Goal: Register for event/course

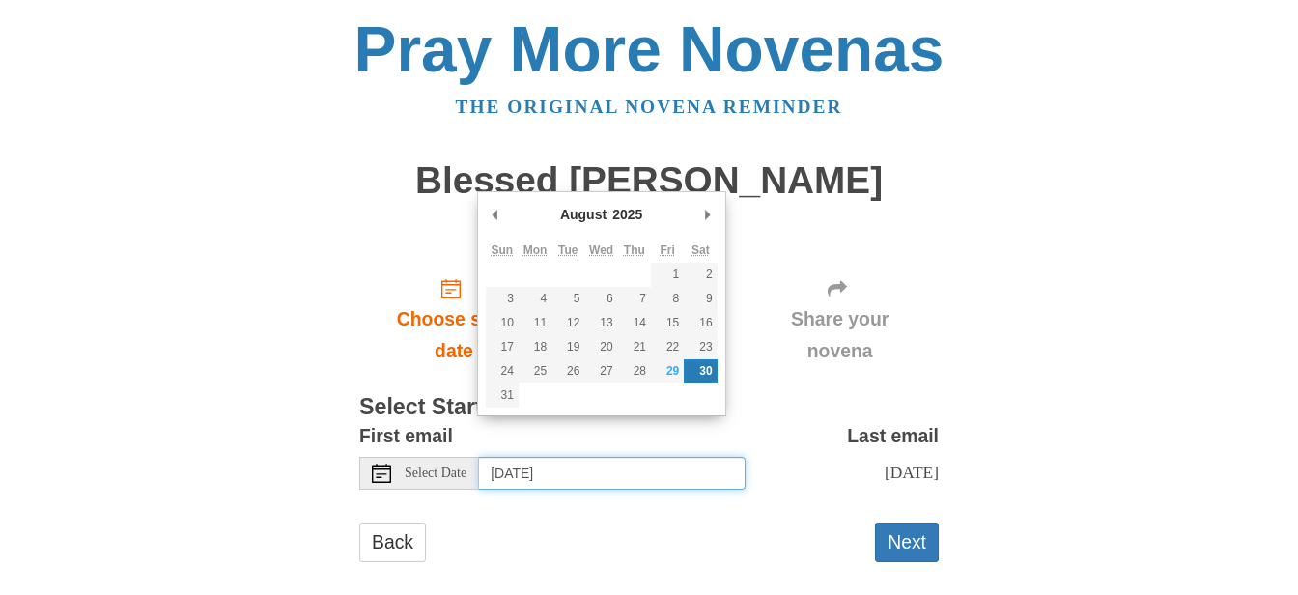
click at [557, 457] on input "[DATE]" at bounding box center [612, 473] width 267 height 33
type input "[DATE]"
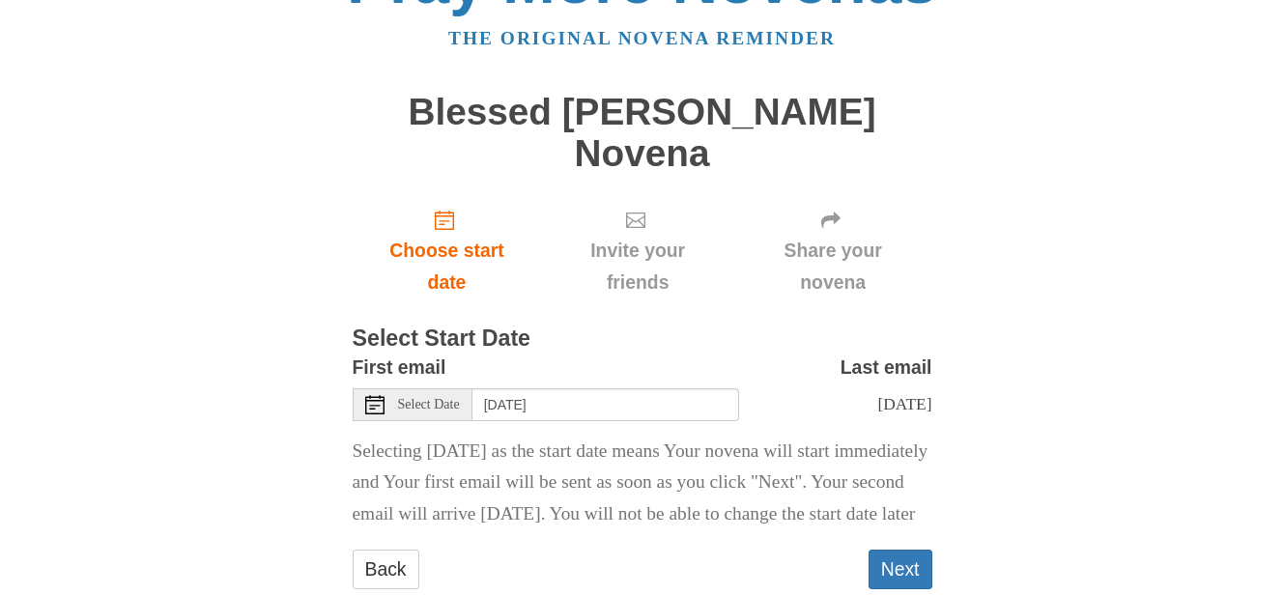
scroll to position [69, 0]
click at [908, 563] on button "Next" at bounding box center [901, 570] width 64 height 40
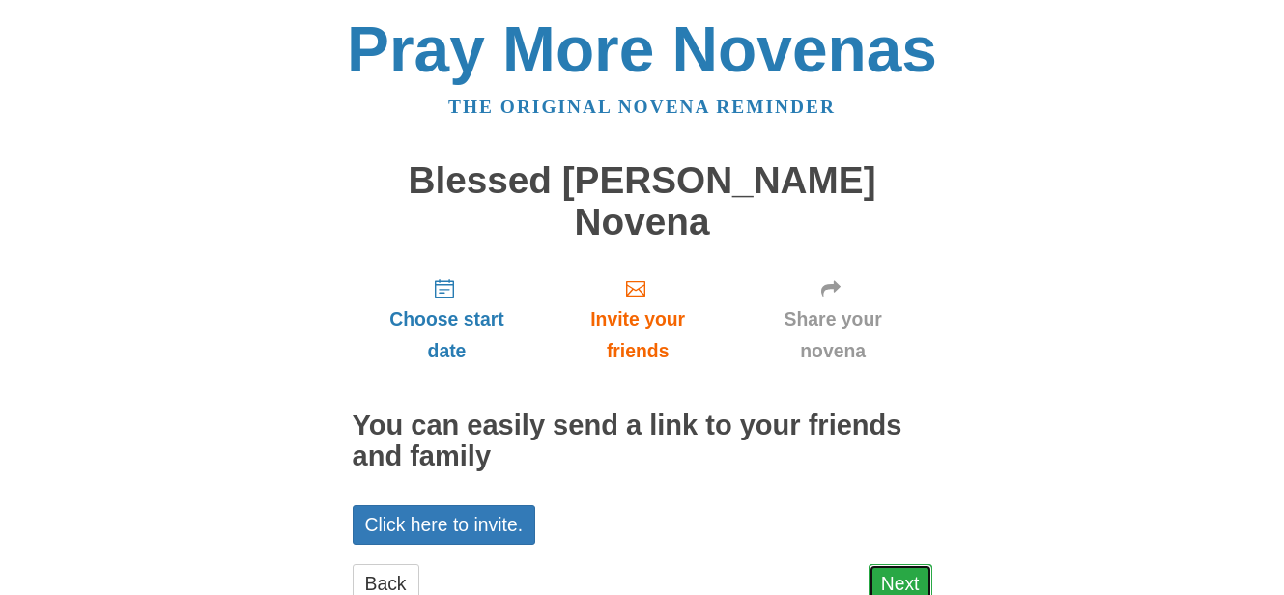
click at [920, 564] on link "Next" at bounding box center [901, 584] width 64 height 40
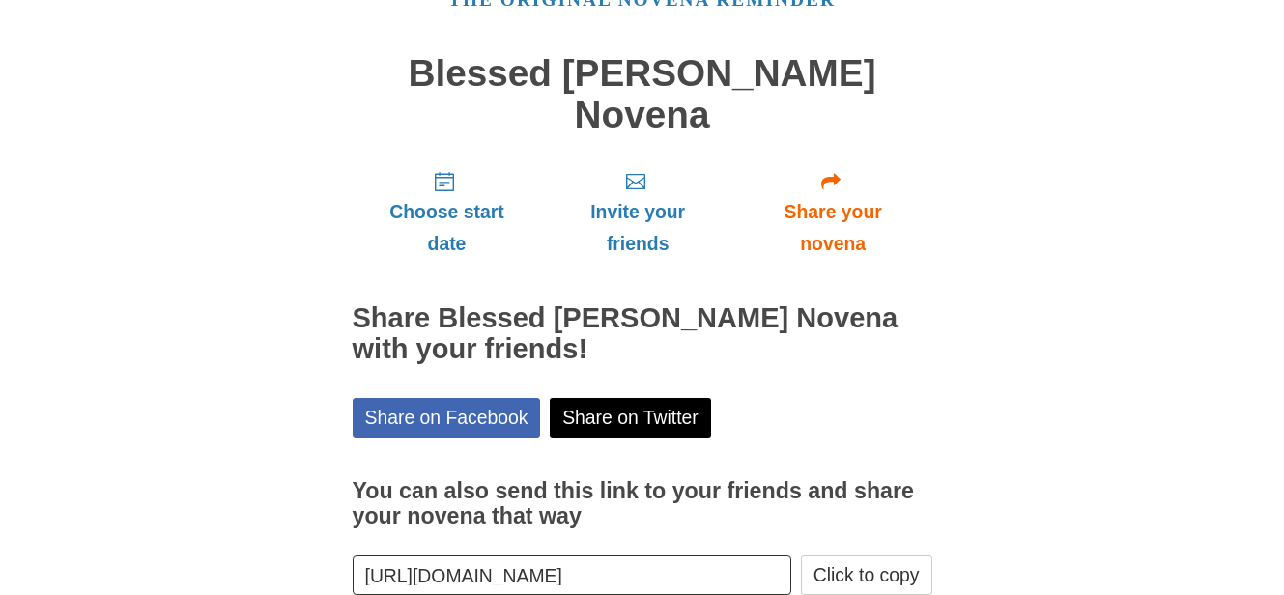
scroll to position [181, 0]
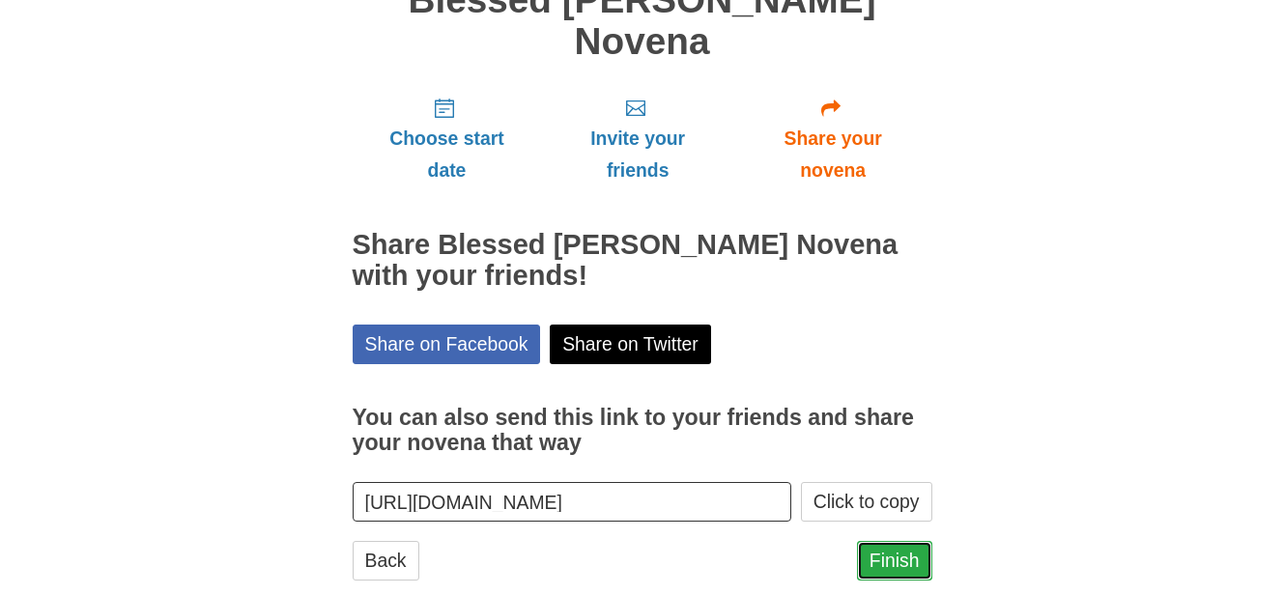
click at [886, 541] on link "Finish" at bounding box center [894, 561] width 75 height 40
